Goal: Navigation & Orientation: Find specific page/section

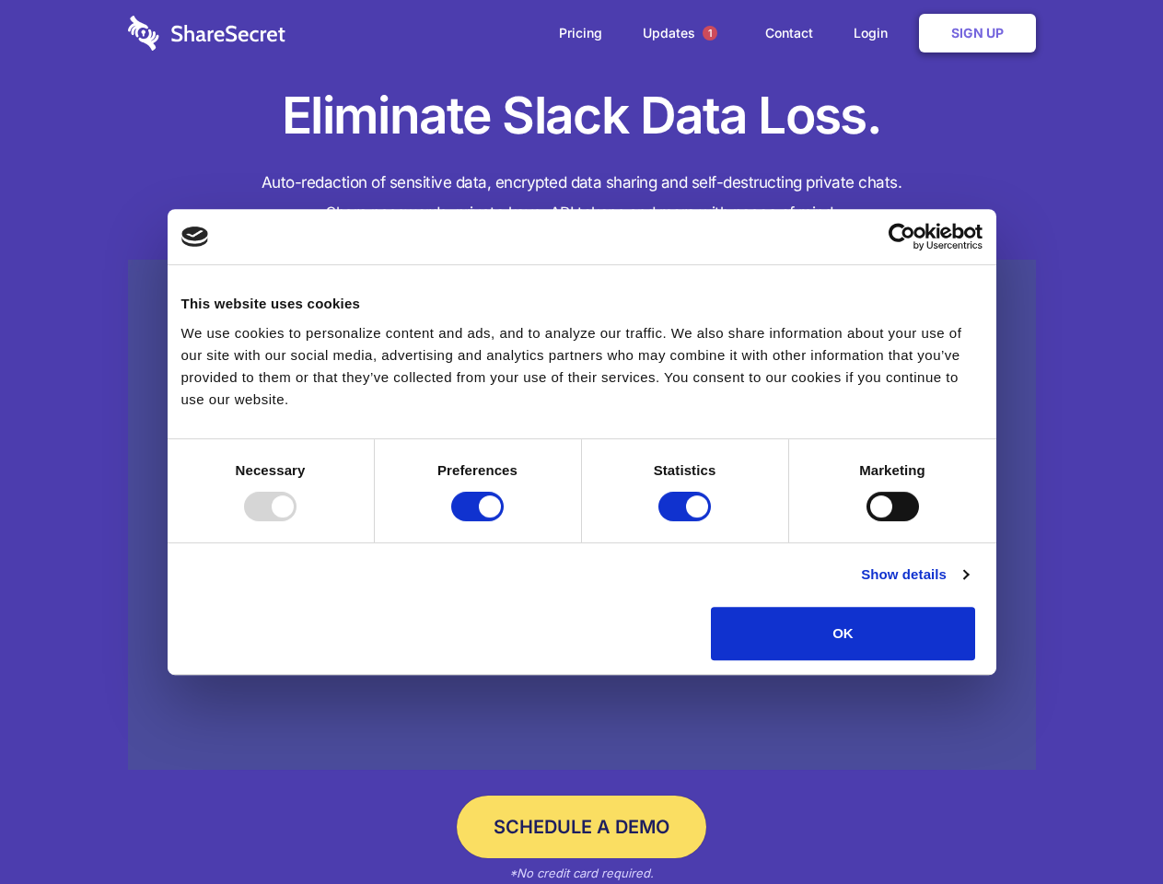
click at [297, 521] on div at bounding box center [270, 506] width 52 height 29
click at [504, 521] on input "Preferences" at bounding box center [477, 506] width 52 height 29
checkbox input "false"
click at [687, 521] on input "Statistics" at bounding box center [684, 506] width 52 height 29
checkbox input "false"
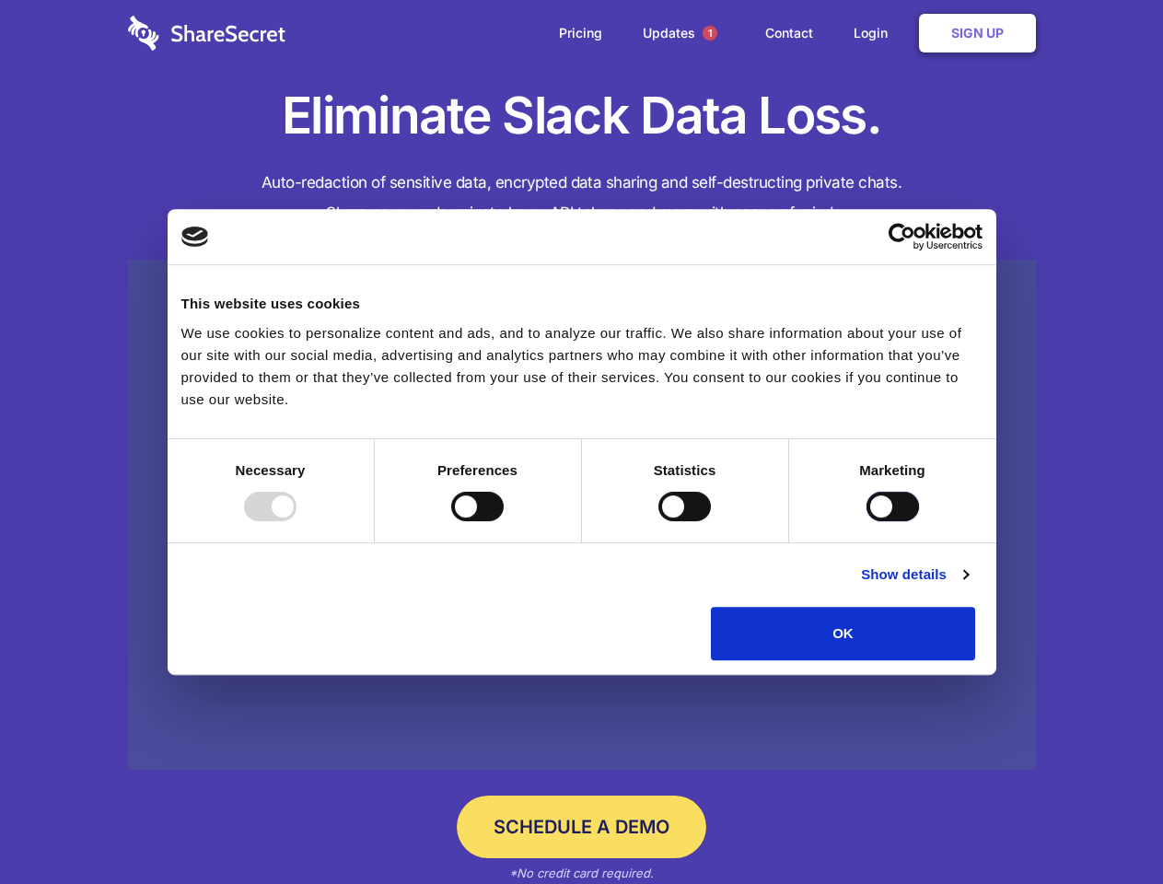
click at [866, 521] on input "Marketing" at bounding box center [892, 506] width 52 height 29
checkbox input "true"
click at [968, 586] on link "Show details" at bounding box center [914, 575] width 107 height 22
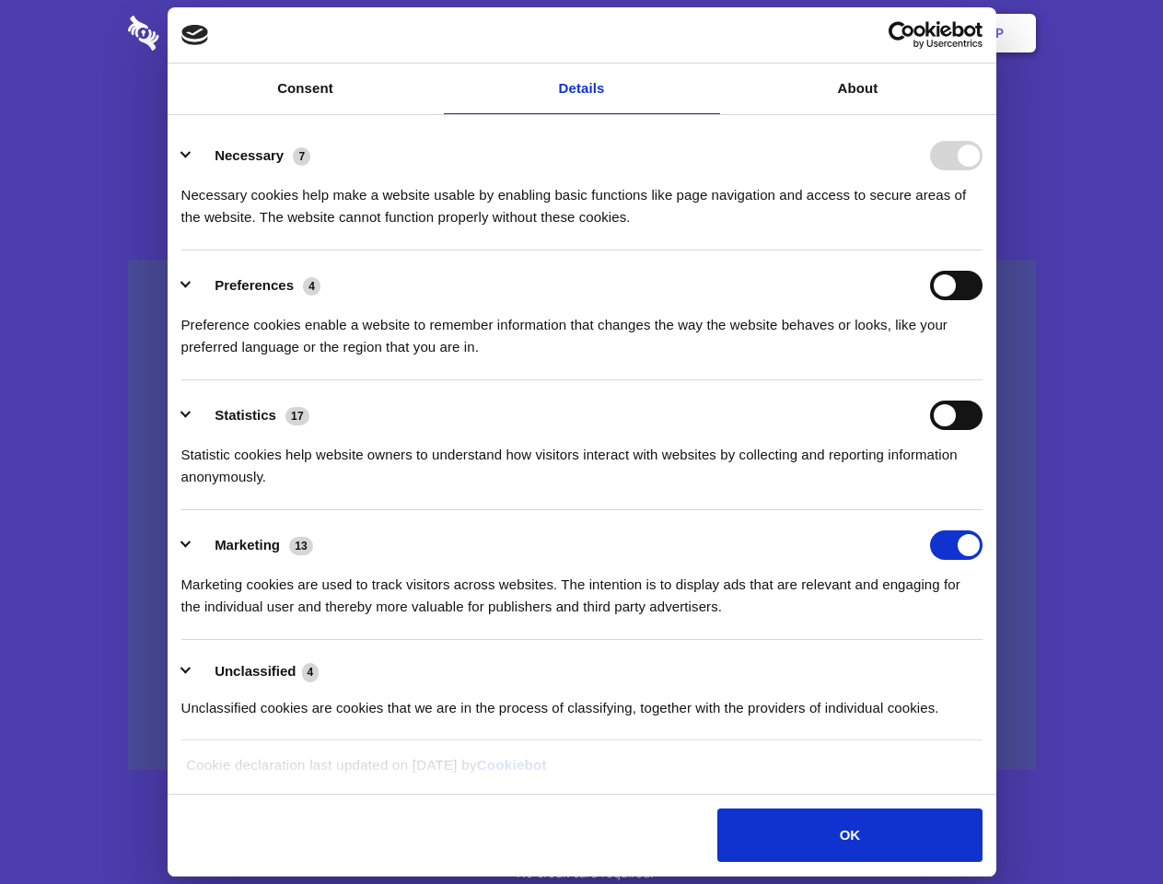
click at [983, 250] on li "Necessary 7 Necessary cookies help make a website usable by enabling basic func…" at bounding box center [581, 186] width 801 height 130
click at [709, 33] on span "1" at bounding box center [710, 33] width 15 height 15
